Goal: Answer question/provide support

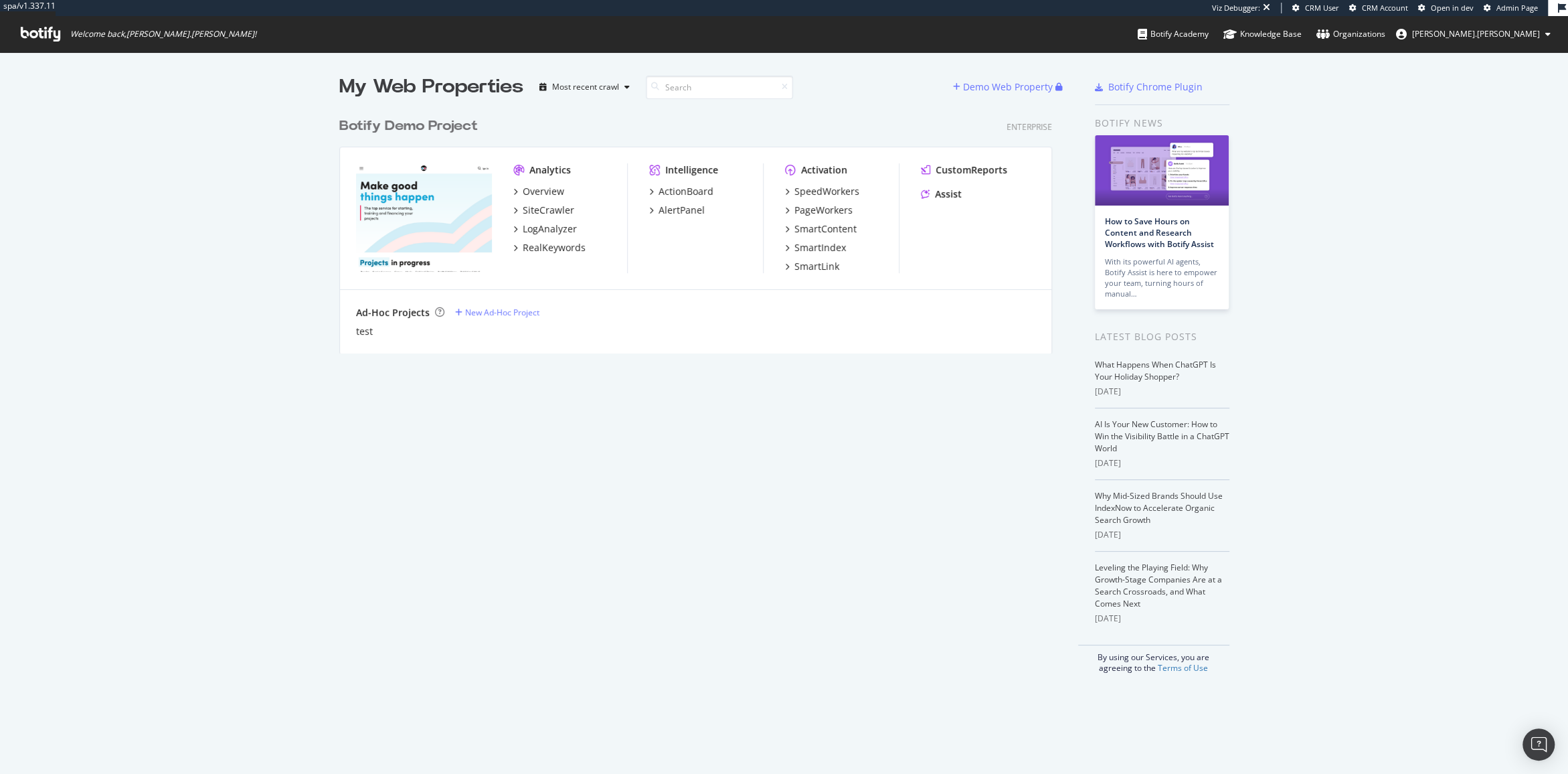
scroll to position [774, 1567]
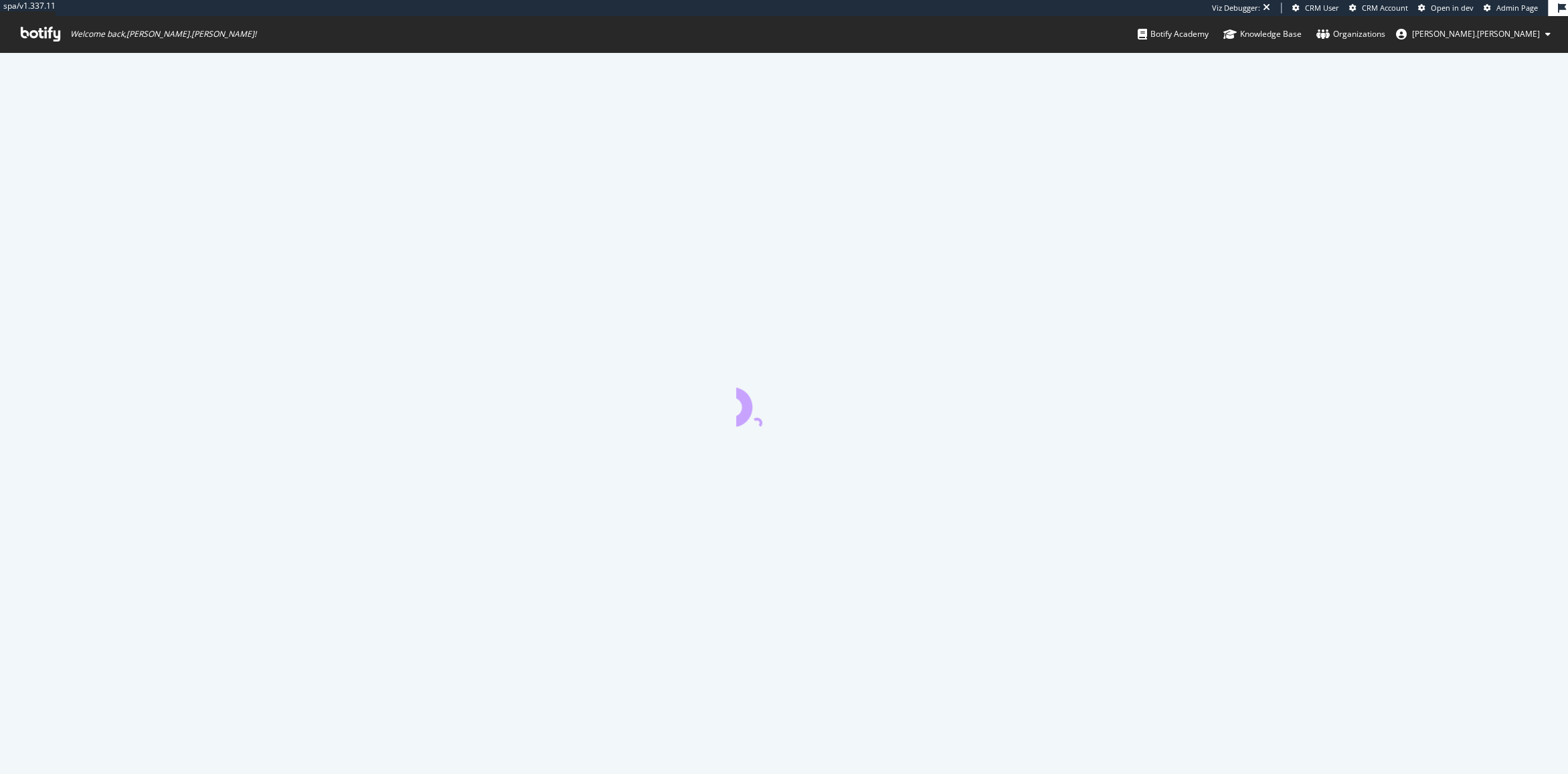
click at [45, 34] on icon at bounding box center [40, 34] width 39 height 15
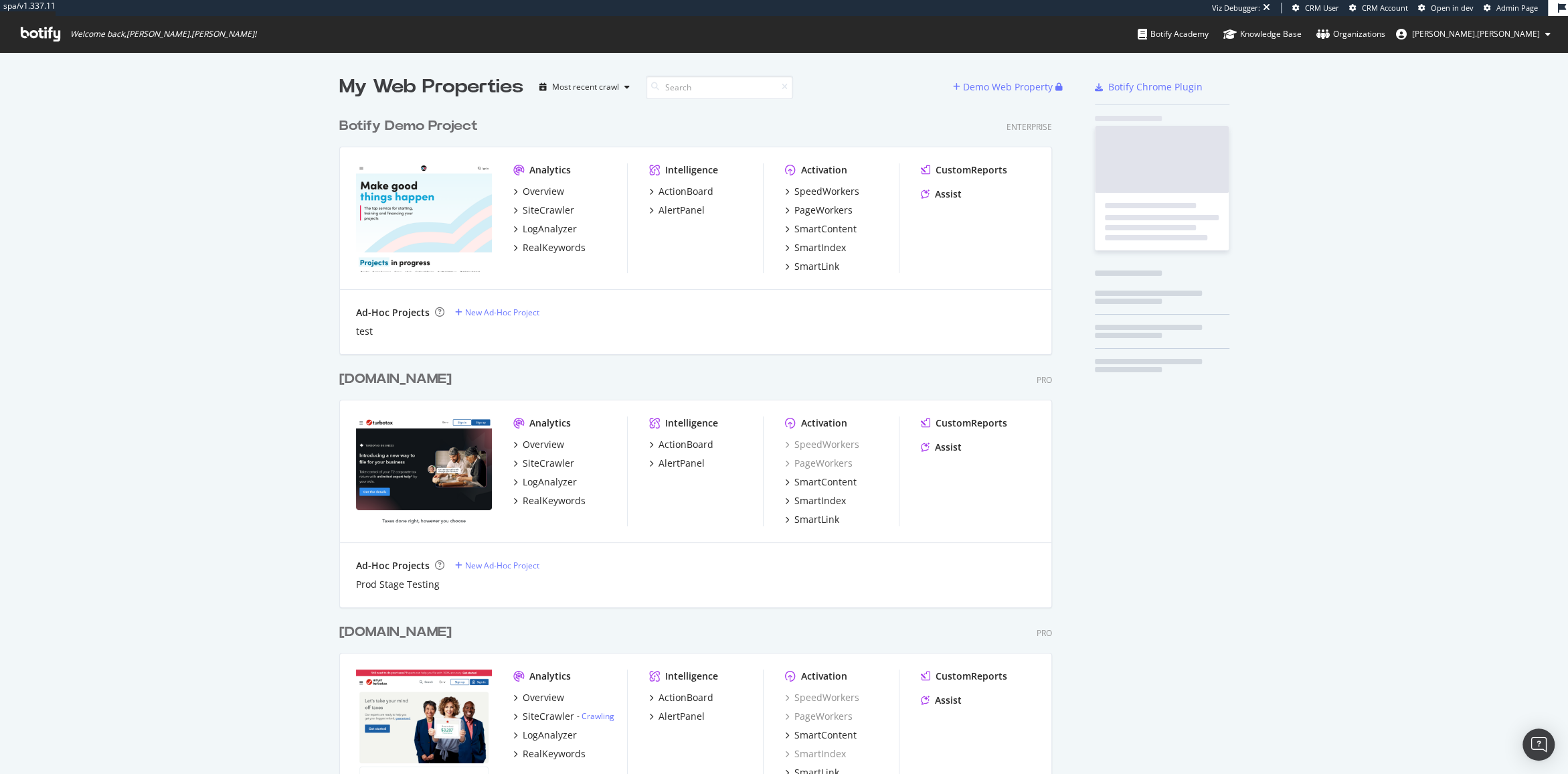
scroll to position [1136, 723]
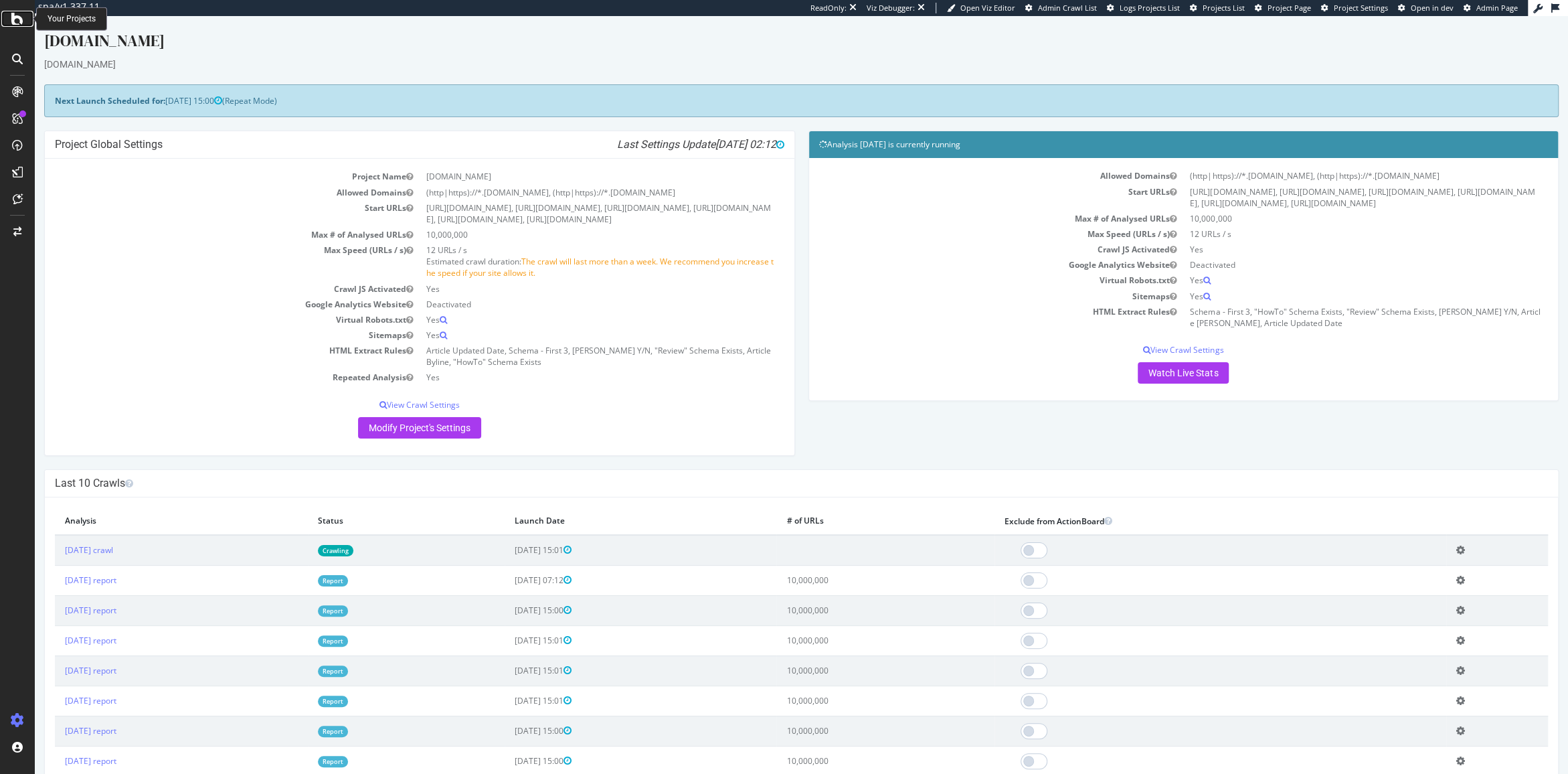
click at [12, 21] on icon at bounding box center [17, 19] width 12 height 16
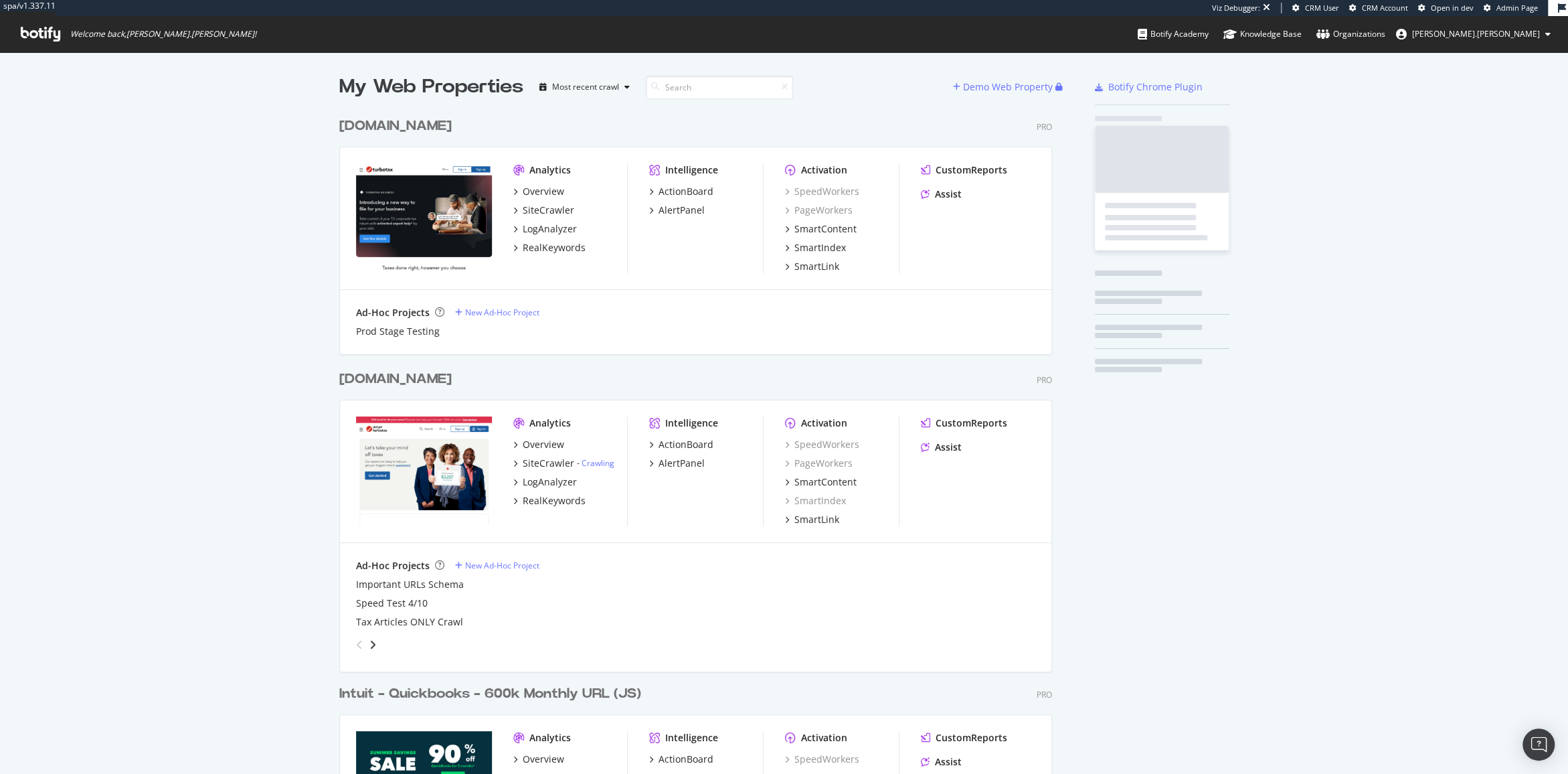
scroll to position [883, 723]
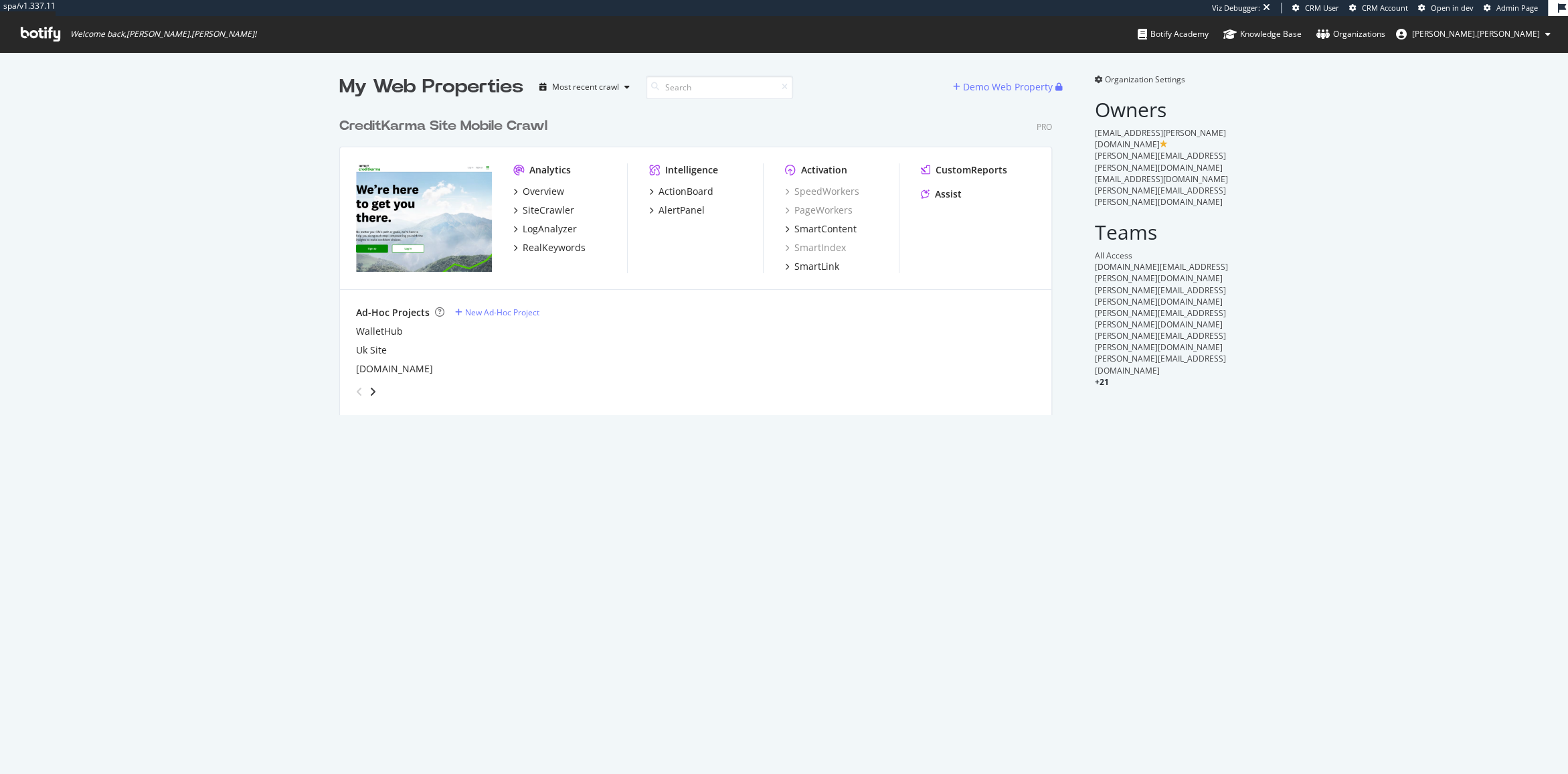
scroll to position [315, 723]
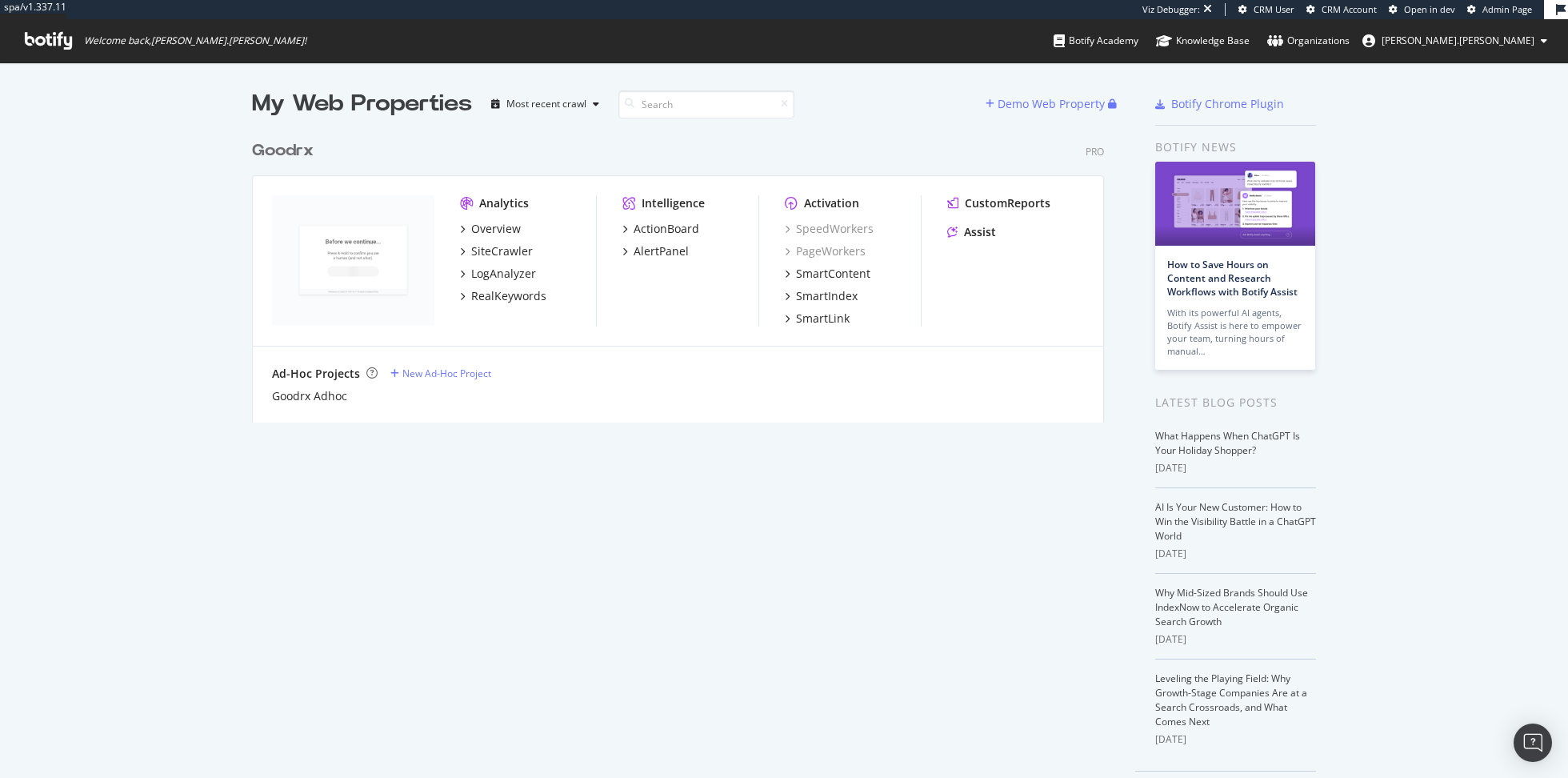
scroll to position [302, 864]
click at [975, 228] on div "Assist" at bounding box center [980, 232] width 32 height 16
